Goal: Information Seeking & Learning: Learn about a topic

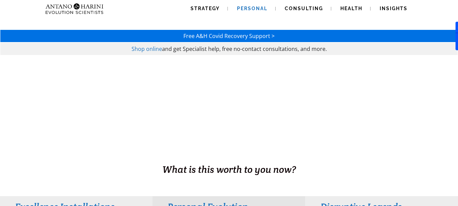
click at [255, 4] on link "Personal" at bounding box center [252, 8] width 47 height 17
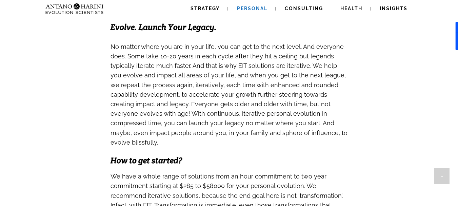
scroll to position [533, 0]
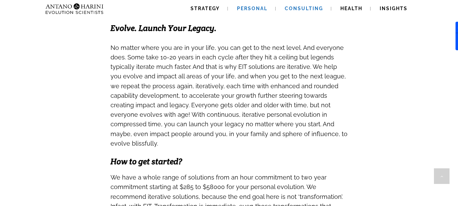
click at [316, 7] on span "Consulting" at bounding box center [304, 8] width 38 height 5
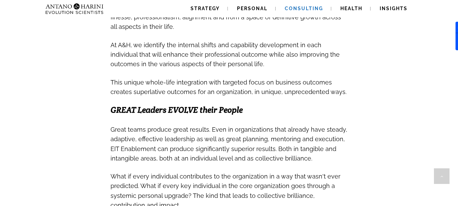
scroll to position [390, 0]
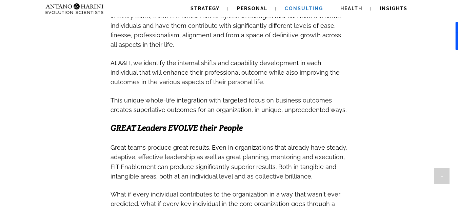
click at [247, 80] on h3 "At A&H, we identify the internal shifts and capability development in each indi…" at bounding box center [229, 72] width 237 height 29
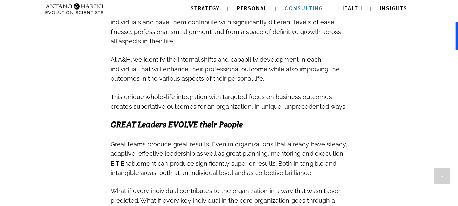
scroll to position [395, 0]
